Goal: Obtain resource: Download file/media

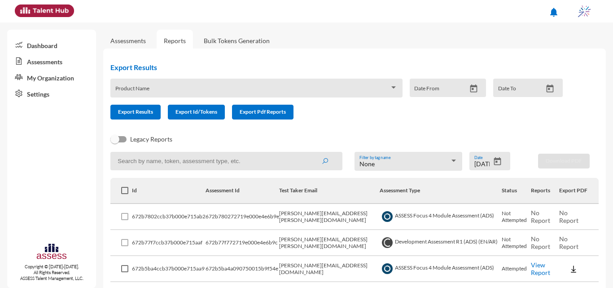
scroll to position [109, 0]
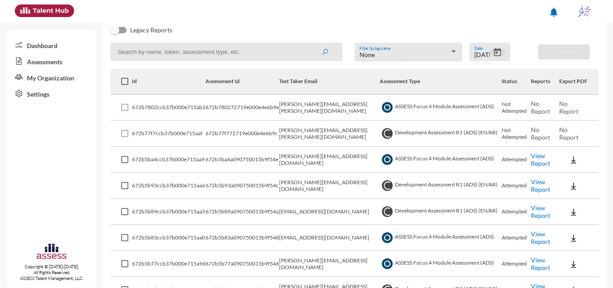
click at [493, 52] on icon "Open calendar" at bounding box center [497, 52] width 9 height 9
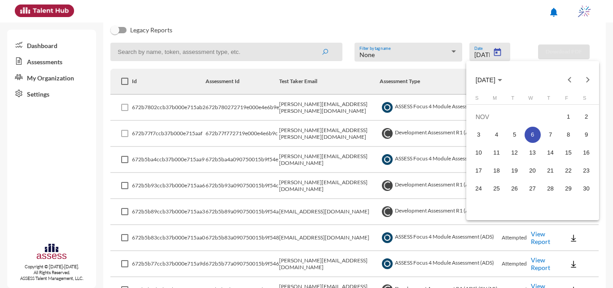
click at [416, 36] on div at bounding box center [306, 144] width 613 height 288
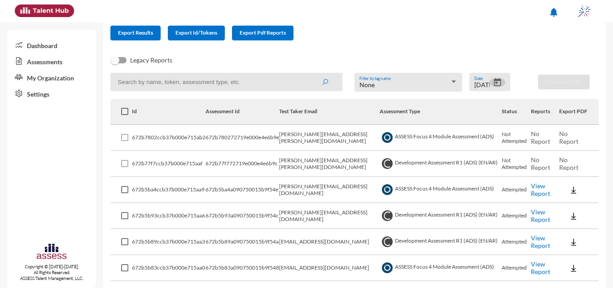
scroll to position [82, 0]
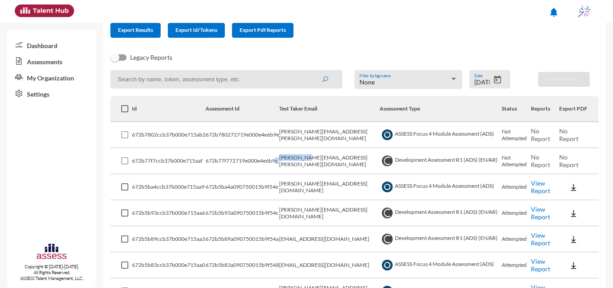
drag, startPoint x: 274, startPoint y: 156, endPoint x: 309, endPoint y: 163, distance: 35.6
click at [309, 163] on tr "672b77f7ccb37b000e715aaf 672b77f772719e000e4e6b9c [EMAIL_ADDRESS][DOMAIN_NAME] …" at bounding box center [354, 161] width 489 height 26
click at [317, 169] on td "[PERSON_NAME][EMAIL_ADDRESS][PERSON_NAME][DOMAIN_NAME]" at bounding box center [329, 161] width 101 height 26
drag, startPoint x: 277, startPoint y: 162, endPoint x: 370, endPoint y: 163, distance: 93.4
click at [370, 163] on tr "672b77f7ccb37b000e715aaf 672b77f772719e000e4e6b9c [EMAIL_ADDRESS][DOMAIN_NAME] …" at bounding box center [354, 161] width 489 height 26
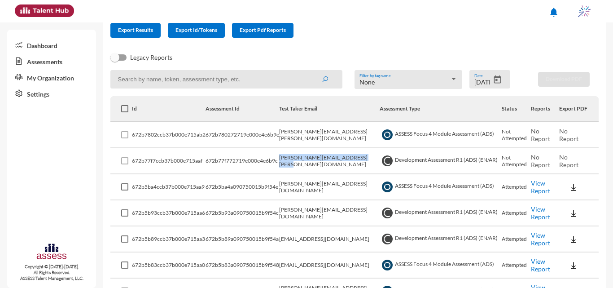
copy tr "[PERSON_NAME][EMAIL_ADDRESS][PERSON_NAME][DOMAIN_NAME]"
click at [251, 78] on input at bounding box center [226, 79] width 232 height 18
paste input "[PERSON_NAME][EMAIL_ADDRESS][PERSON_NAME][DOMAIN_NAME]"
drag, startPoint x: 131, startPoint y: 81, endPoint x: 101, endPoint y: 77, distance: 29.9
click at [101, 77] on mat-sidenav-container "Dashboard Assessments My Organization Settings Copyright © [DATE]-[DATE]. All R…" at bounding box center [306, 154] width 613 height 265
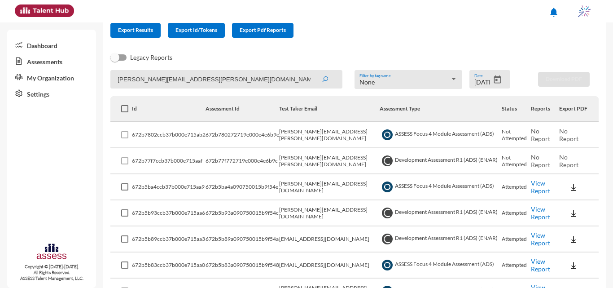
type input "[PERSON_NAME][EMAIL_ADDRESS][PERSON_NAME][DOMAIN_NAME]"
click at [311, 71] on button "submit" at bounding box center [325, 79] width 29 height 16
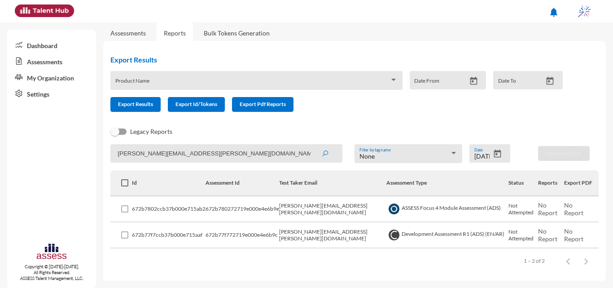
scroll to position [8, 0]
click at [494, 152] on icon "Open calendar" at bounding box center [497, 154] width 7 height 8
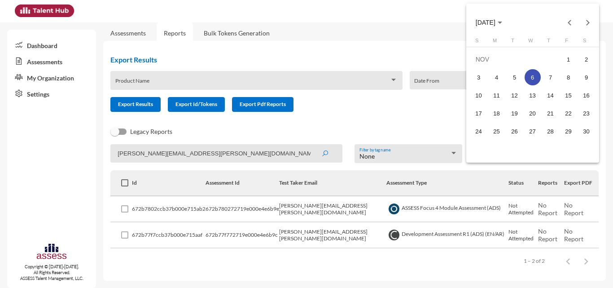
click at [482, 162] on mat-calendar "[DATE] S M T W T F S [DATE] 2 3 4 5 6 7 8 9 10 11 12 13 14 15 16 17 18 19 20 21…" at bounding box center [533, 83] width 133 height 159
click at [473, 163] on div at bounding box center [306, 144] width 613 height 288
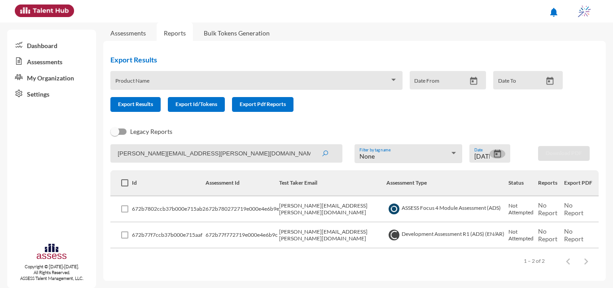
click at [497, 151] on icon "Open calendar" at bounding box center [497, 154] width 7 height 8
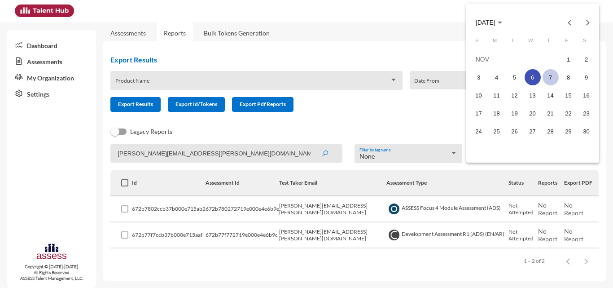
click at [554, 79] on div "7" at bounding box center [551, 77] width 16 height 16
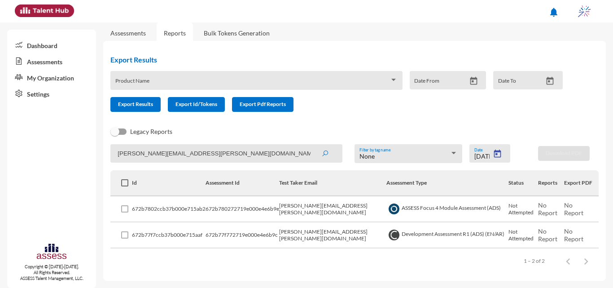
type input "[DATE]"
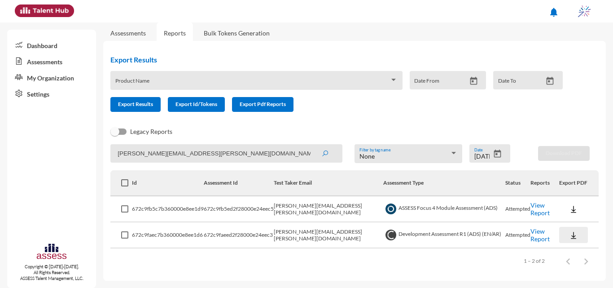
click at [574, 230] on button at bounding box center [573, 235] width 29 height 16
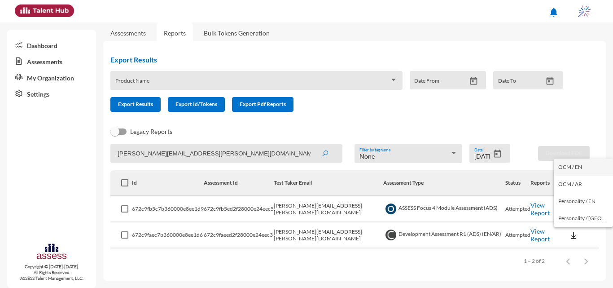
click at [578, 170] on button "OCM / EN" at bounding box center [583, 166] width 59 height 17
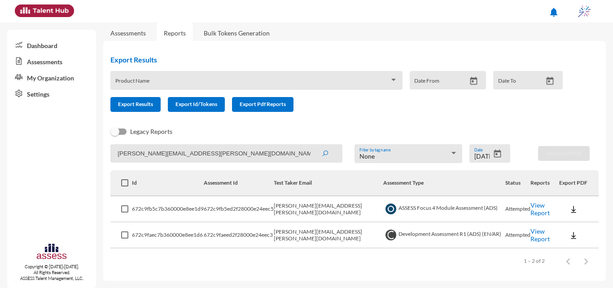
drag, startPoint x: 259, startPoint y: 148, endPoint x: 95, endPoint y: 135, distance: 164.4
click at [95, 135] on mat-sidenav-container "Dashboard Assessments My Organization Settings Copyright © [DATE]-[DATE]. All R…" at bounding box center [306, 154] width 613 height 265
type input "[PERSON_NAME]"
click at [311, 145] on button "submit" at bounding box center [325, 153] width 29 height 16
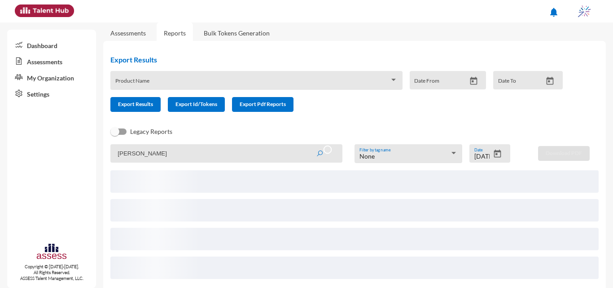
scroll to position [0, 0]
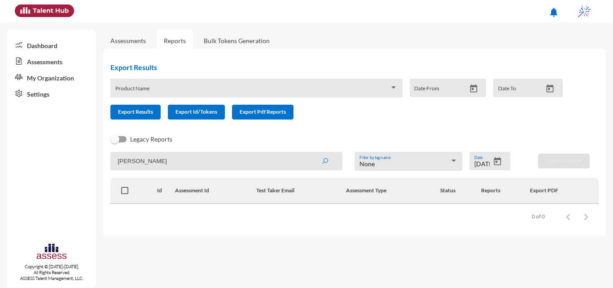
click at [501, 160] on icon "Open calendar" at bounding box center [497, 161] width 7 height 8
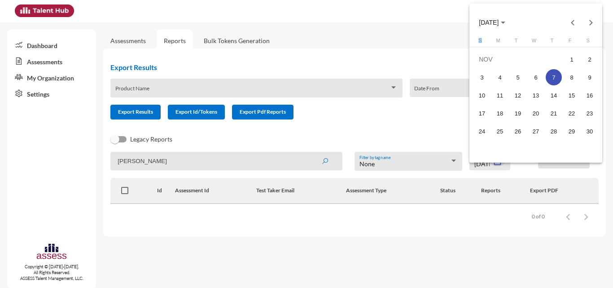
click at [501, 160] on mat-calendar "[DATE] S M T W T F S [DATE] 2 3 4 5 6 7 8 9 10 11 12 13 14 15 16 17 18 19 20 21…" at bounding box center [536, 83] width 133 height 159
drag, startPoint x: 541, startPoint y: 78, endPoint x: 533, endPoint y: 84, distance: 10.1
click at [541, 79] on div "6" at bounding box center [536, 77] width 16 height 16
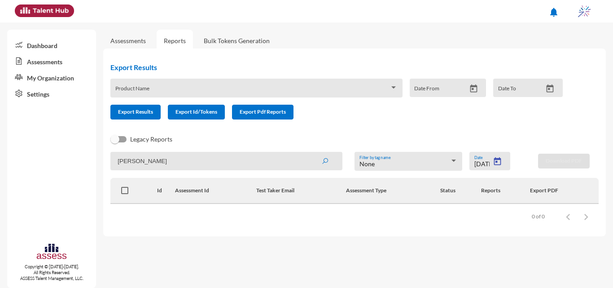
type input "[DATE]"
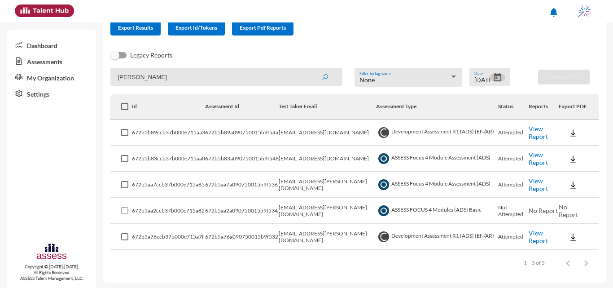
scroll to position [86, 0]
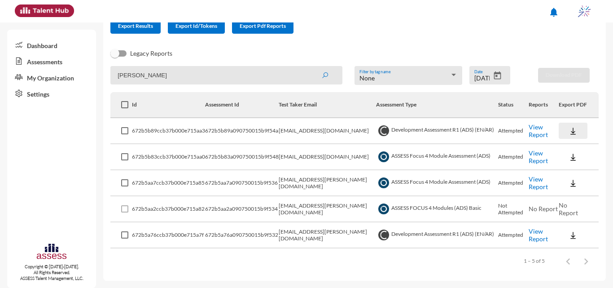
click at [569, 130] on img at bounding box center [573, 131] width 9 height 9
click at [574, 145] on button "OCM / EN" at bounding box center [584, 147] width 59 height 17
click at [561, 233] on button at bounding box center [573, 235] width 29 height 16
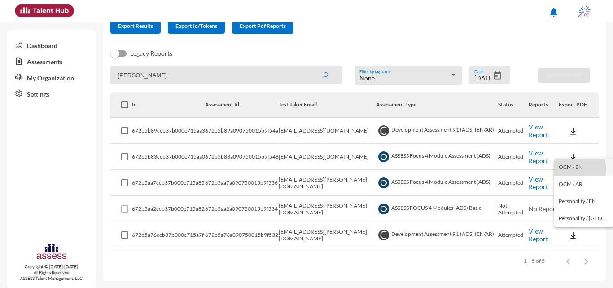
click at [574, 169] on button "OCM / EN" at bounding box center [584, 166] width 59 height 17
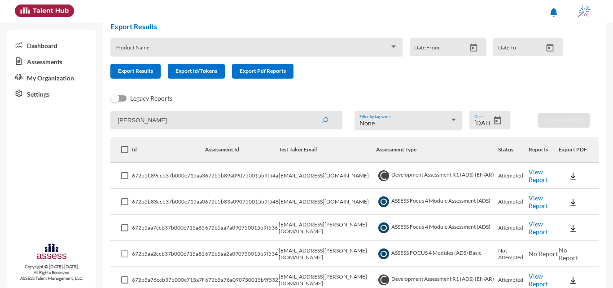
scroll to position [0, 0]
